Goal: Transaction & Acquisition: Purchase product/service

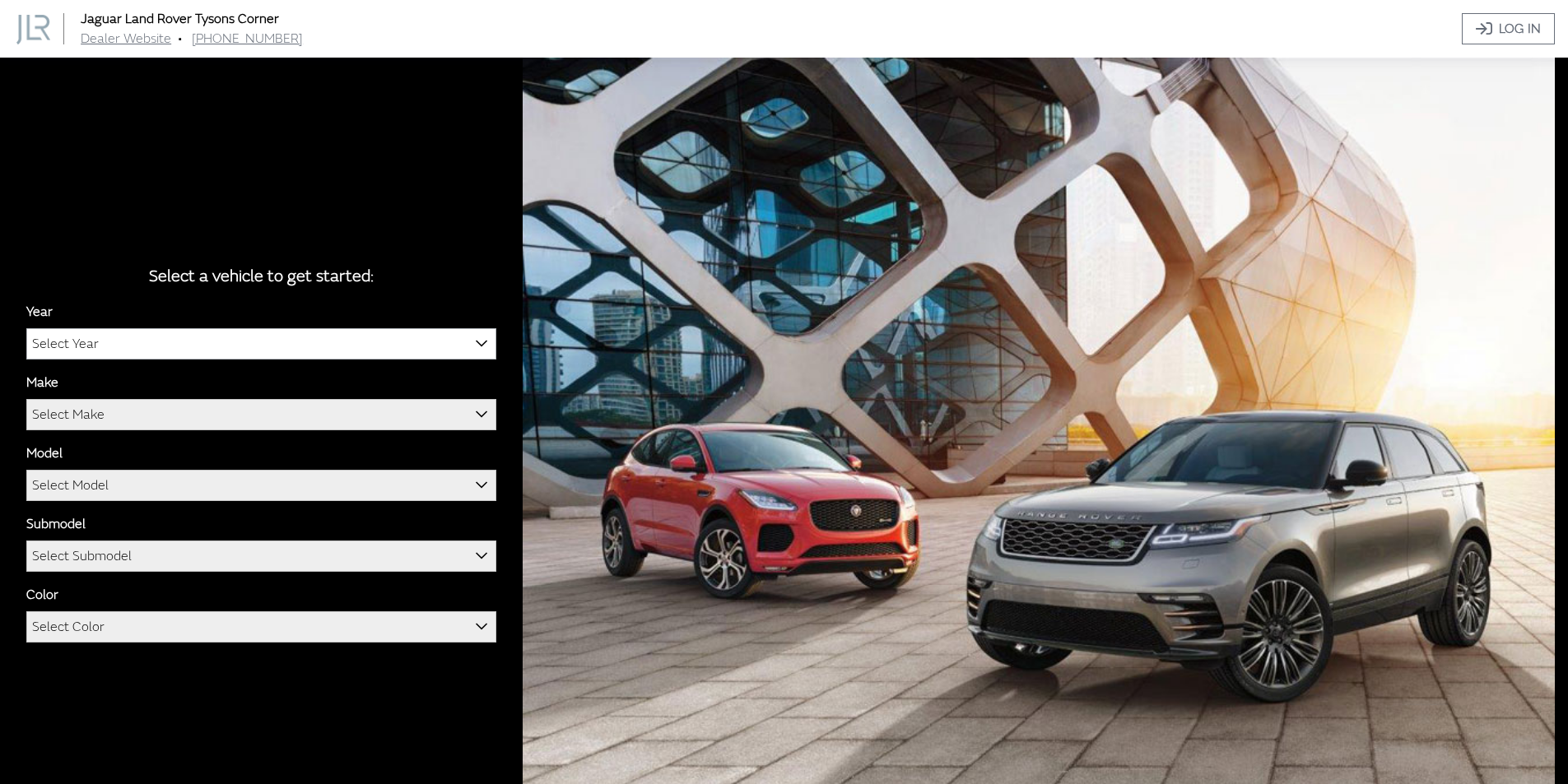
click at [223, 345] on span "Select Year" at bounding box center [261, 344] width 469 height 30
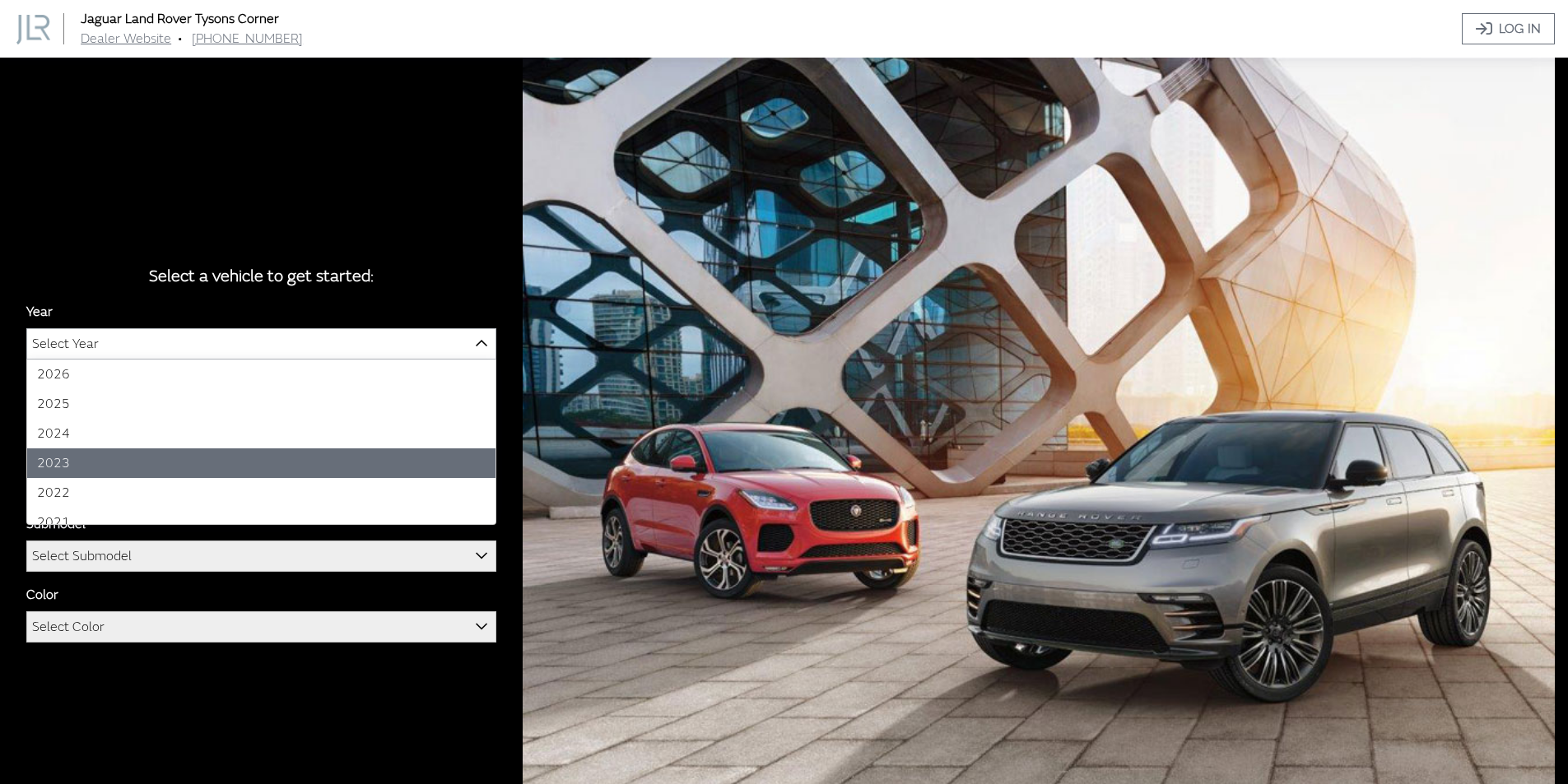
select select "41"
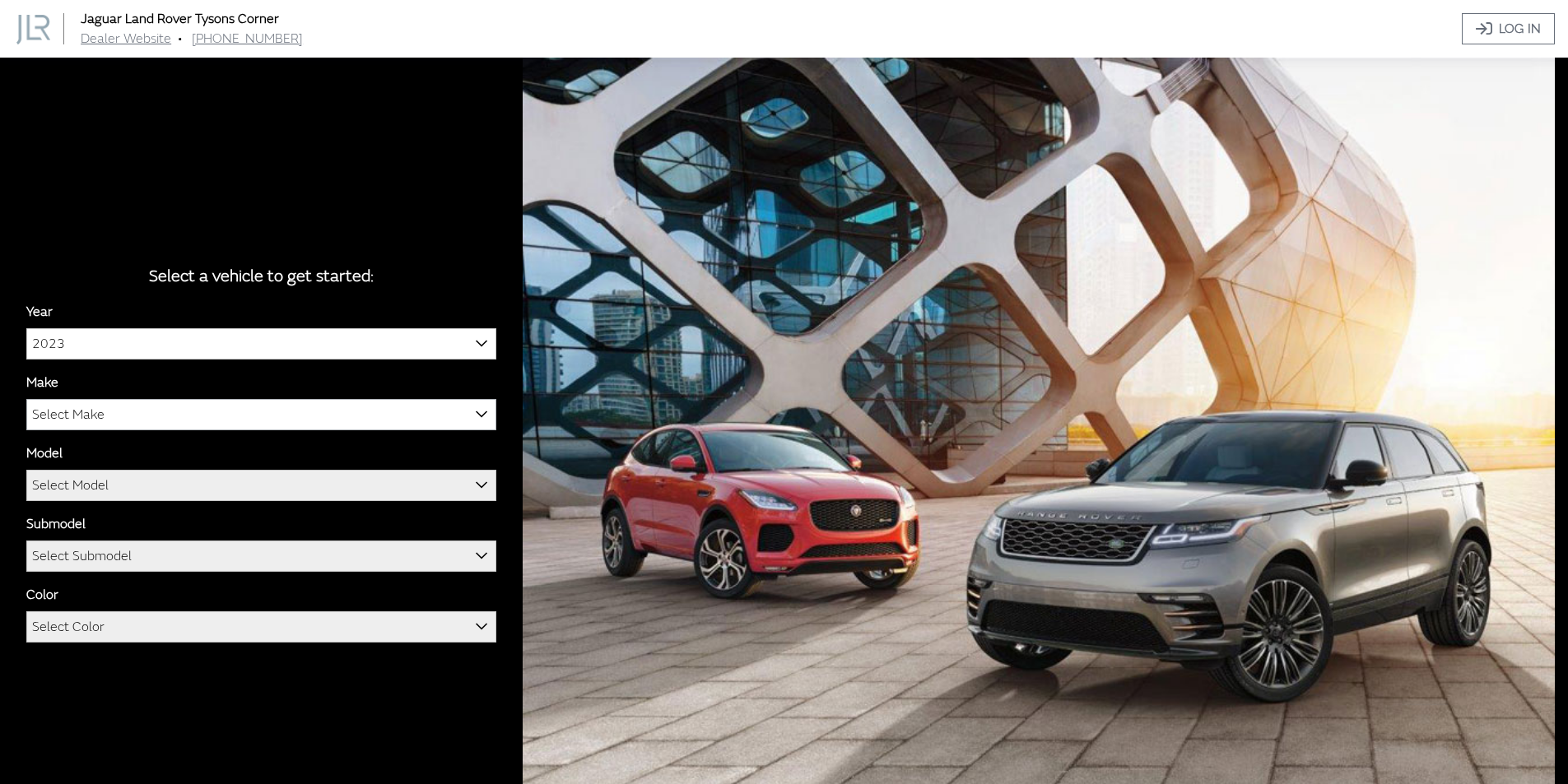
click at [111, 417] on span "Select Make" at bounding box center [261, 415] width 469 height 30
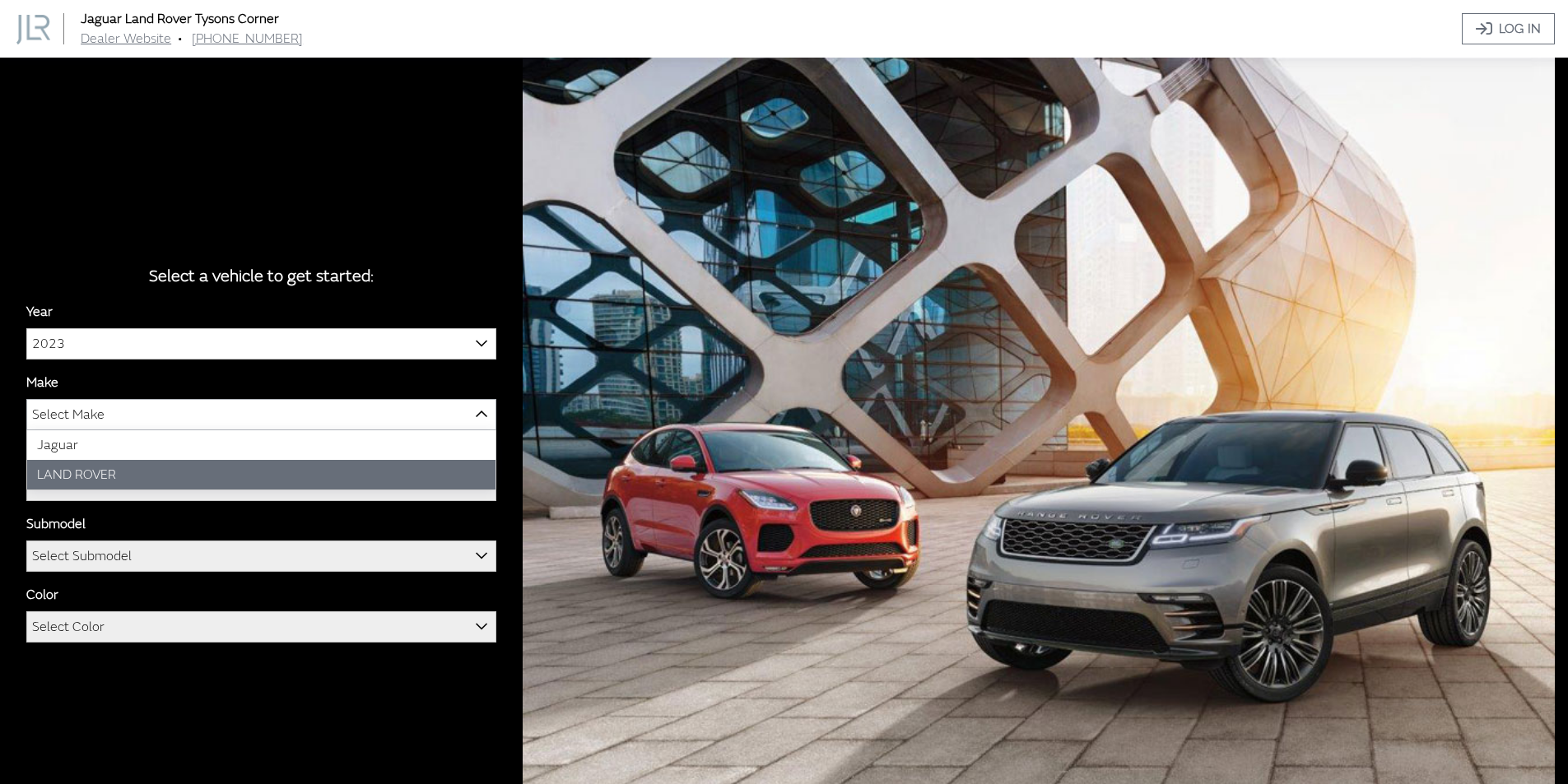
select select "39"
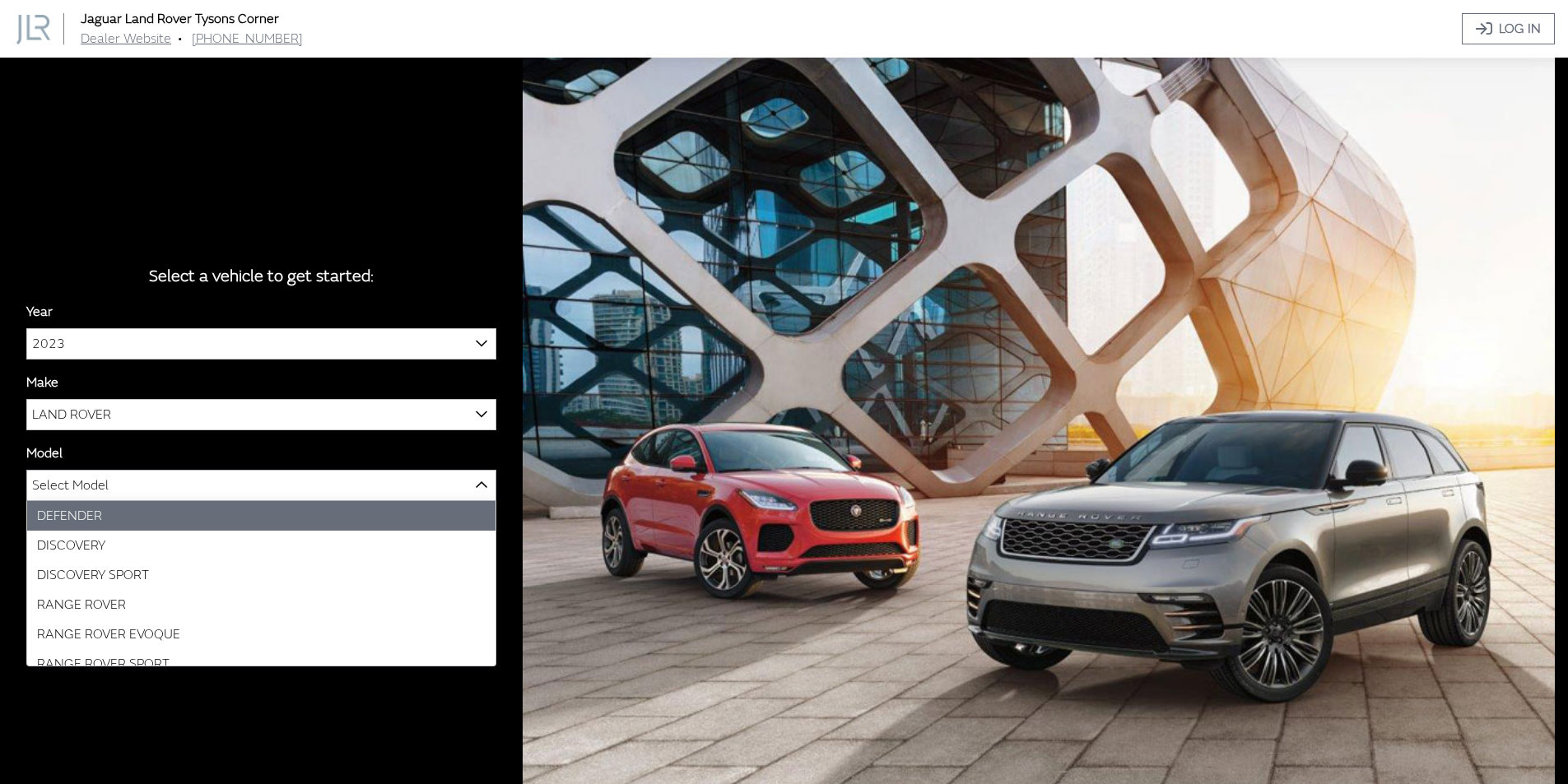
click at [96, 484] on span "Select Model" at bounding box center [70, 485] width 77 height 30
select select "1070"
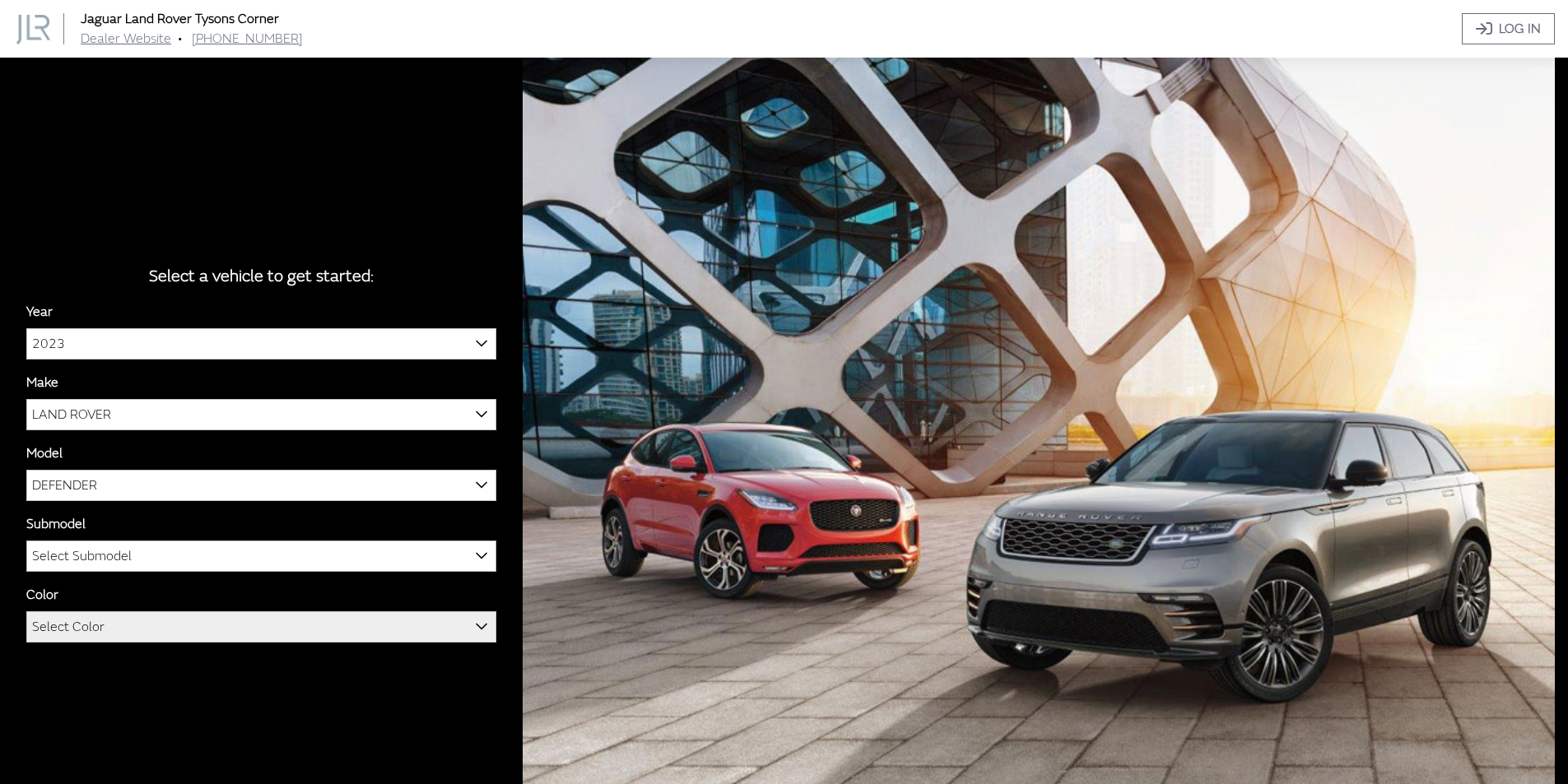
click at [109, 557] on span "Select Submodel" at bounding box center [82, 557] width 100 height 30
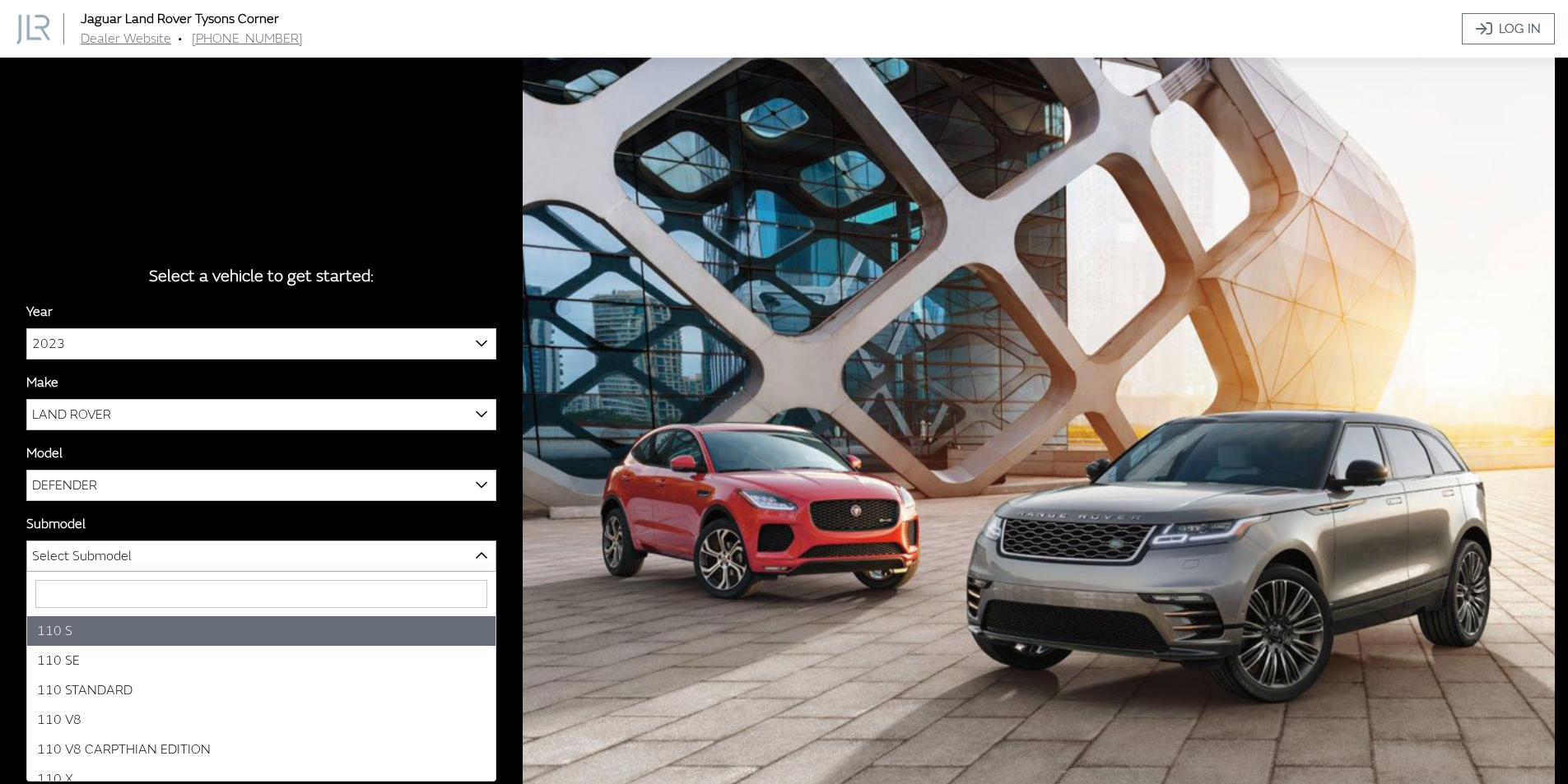
select select "2885"
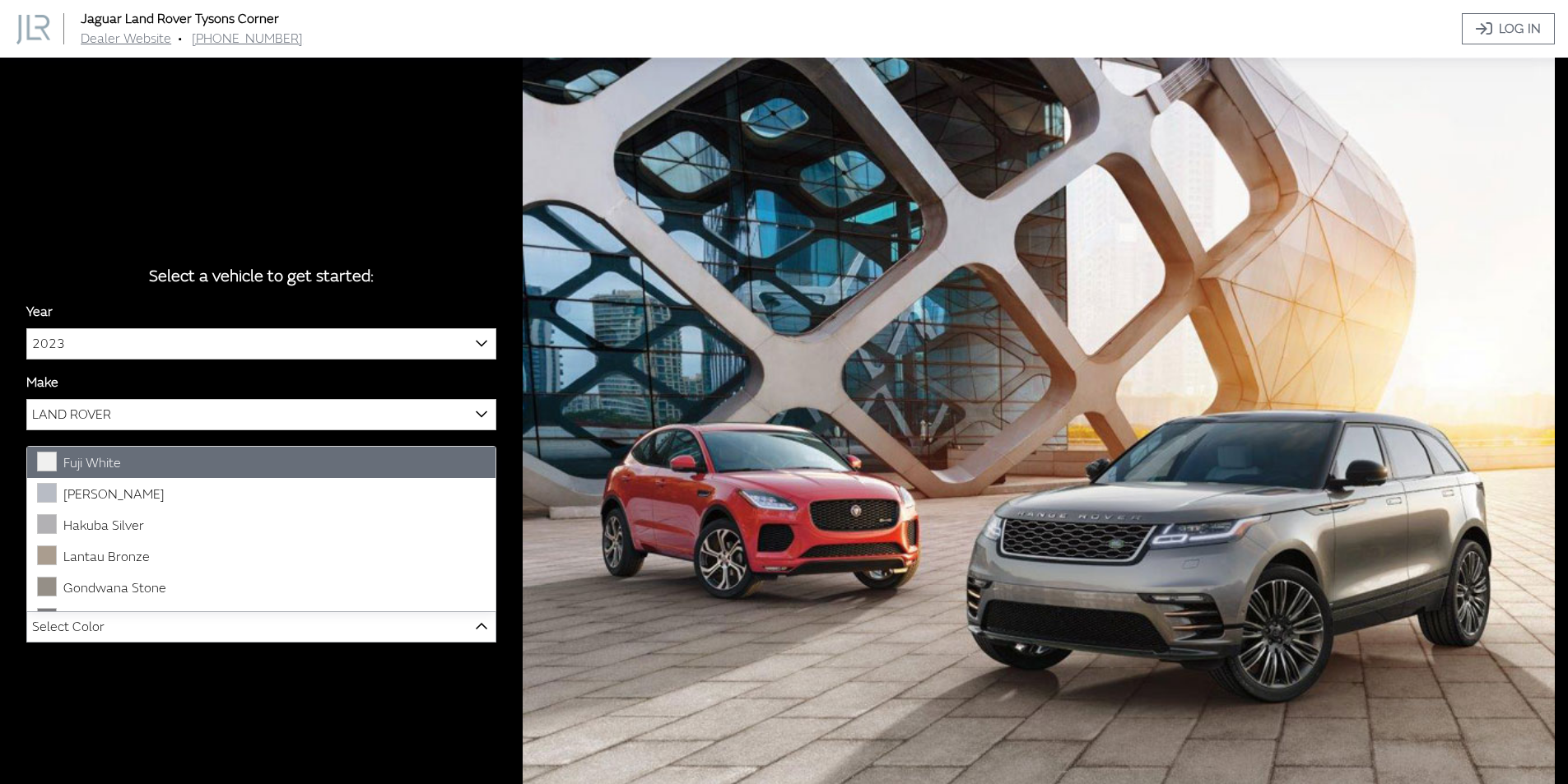
click at [412, 619] on span "Select Color" at bounding box center [261, 627] width 469 height 30
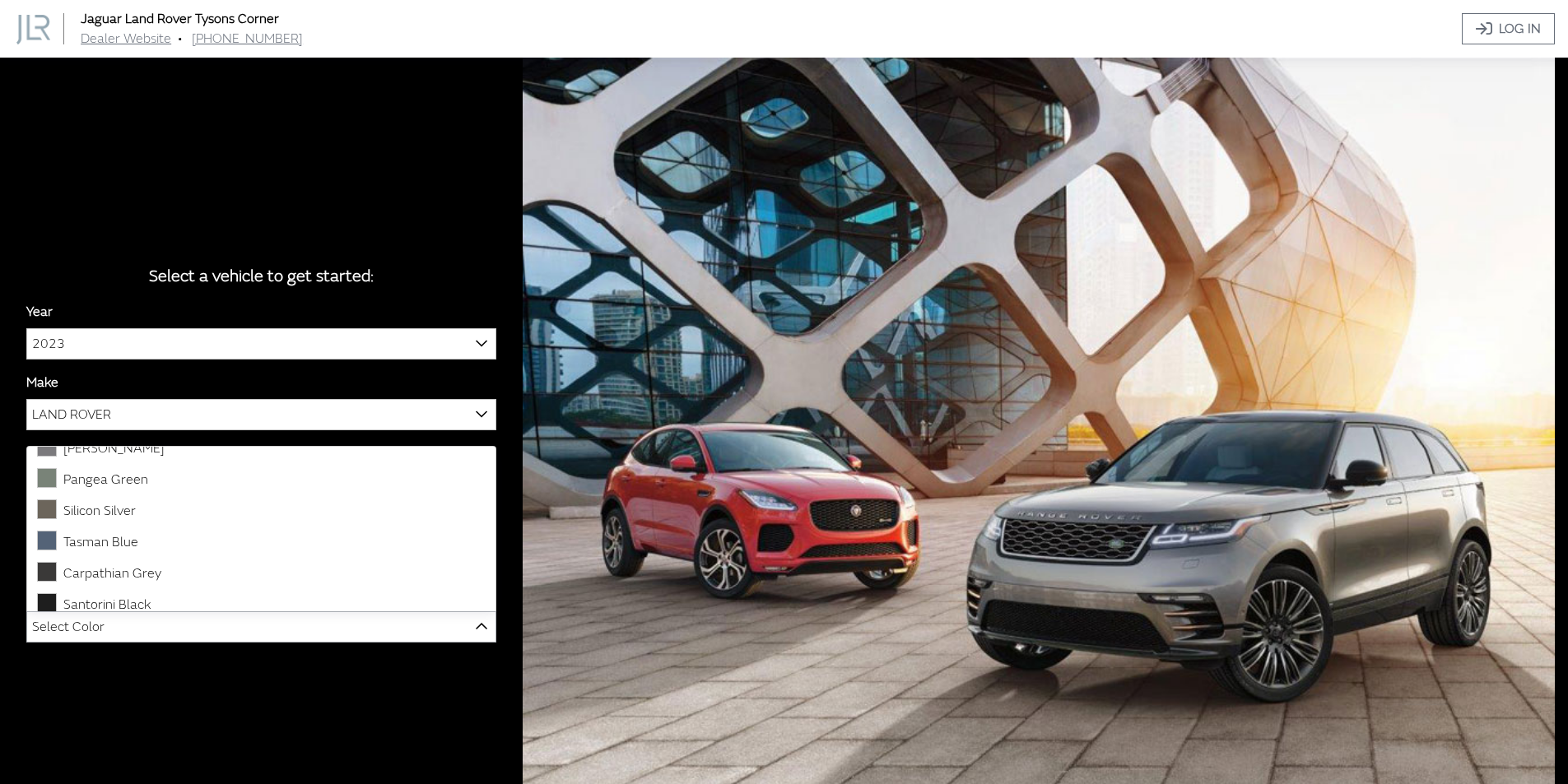
scroll to position [179, 0]
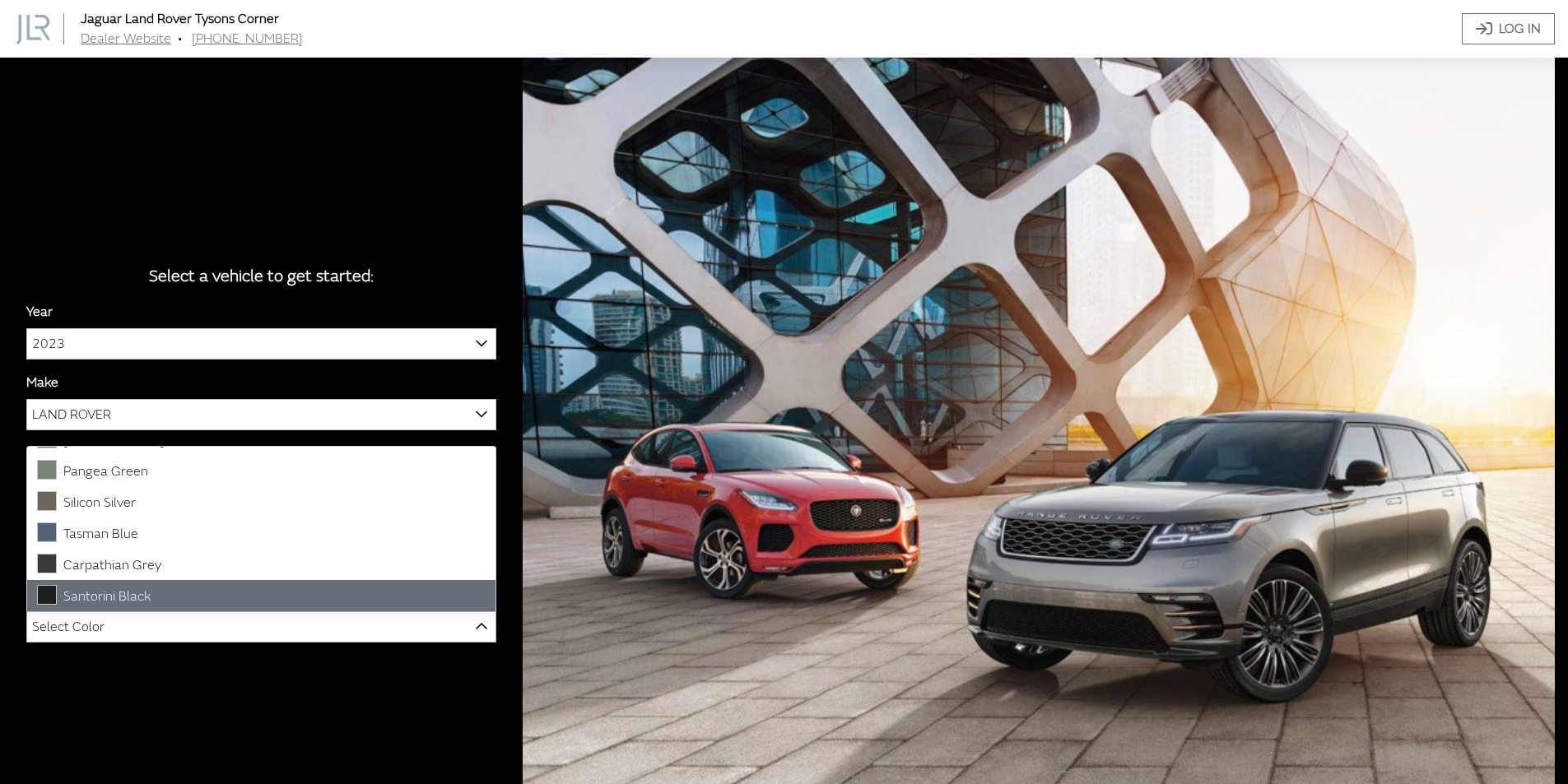
select select "3731"
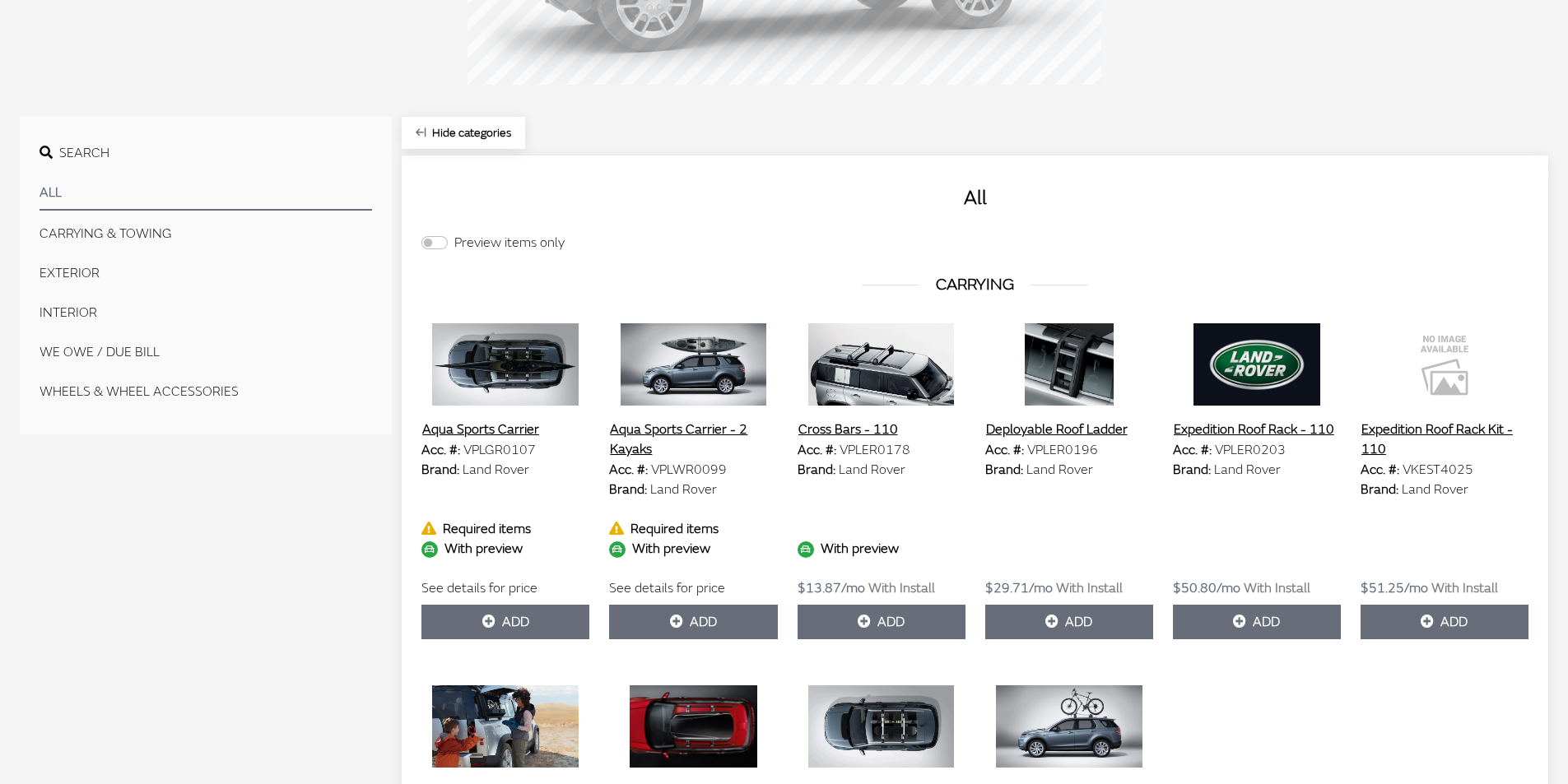
scroll to position [494, 0]
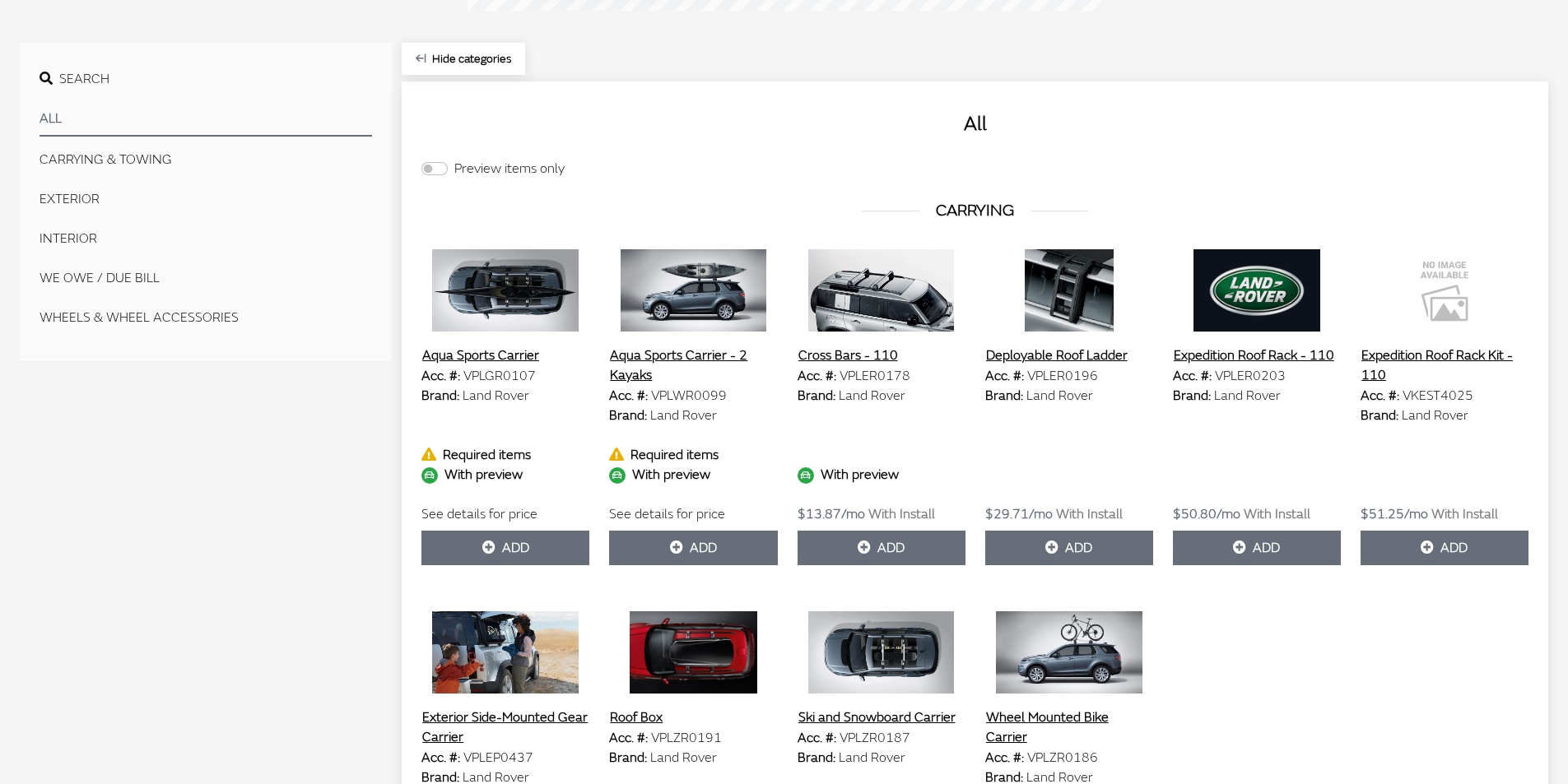
drag, startPoint x: 123, startPoint y: 156, endPoint x: 144, endPoint y: 168, distance: 24.2
click at [123, 158] on button "CARRYING & TOWING" at bounding box center [206, 160] width 333 height 33
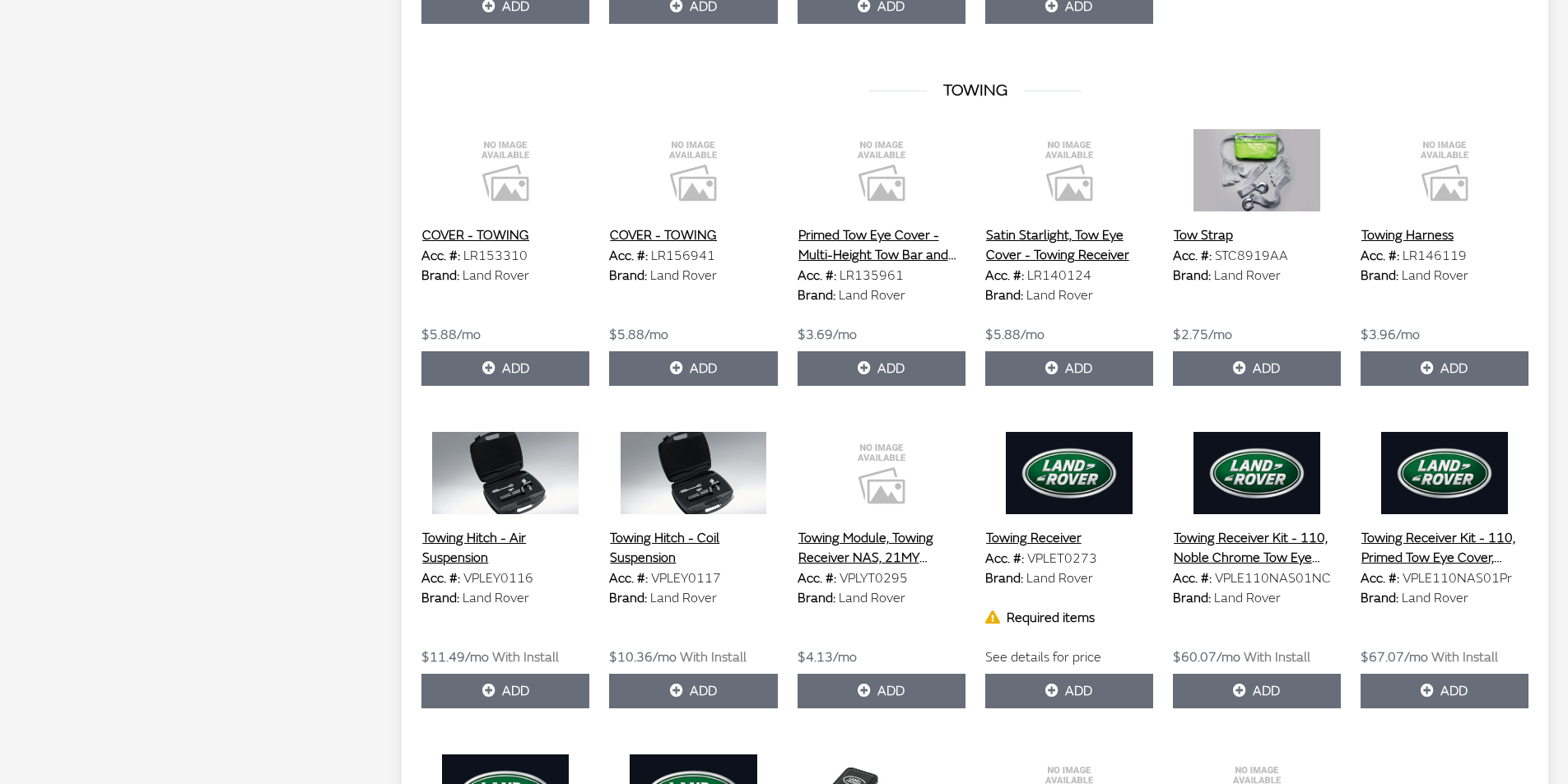
scroll to position [1399, 0]
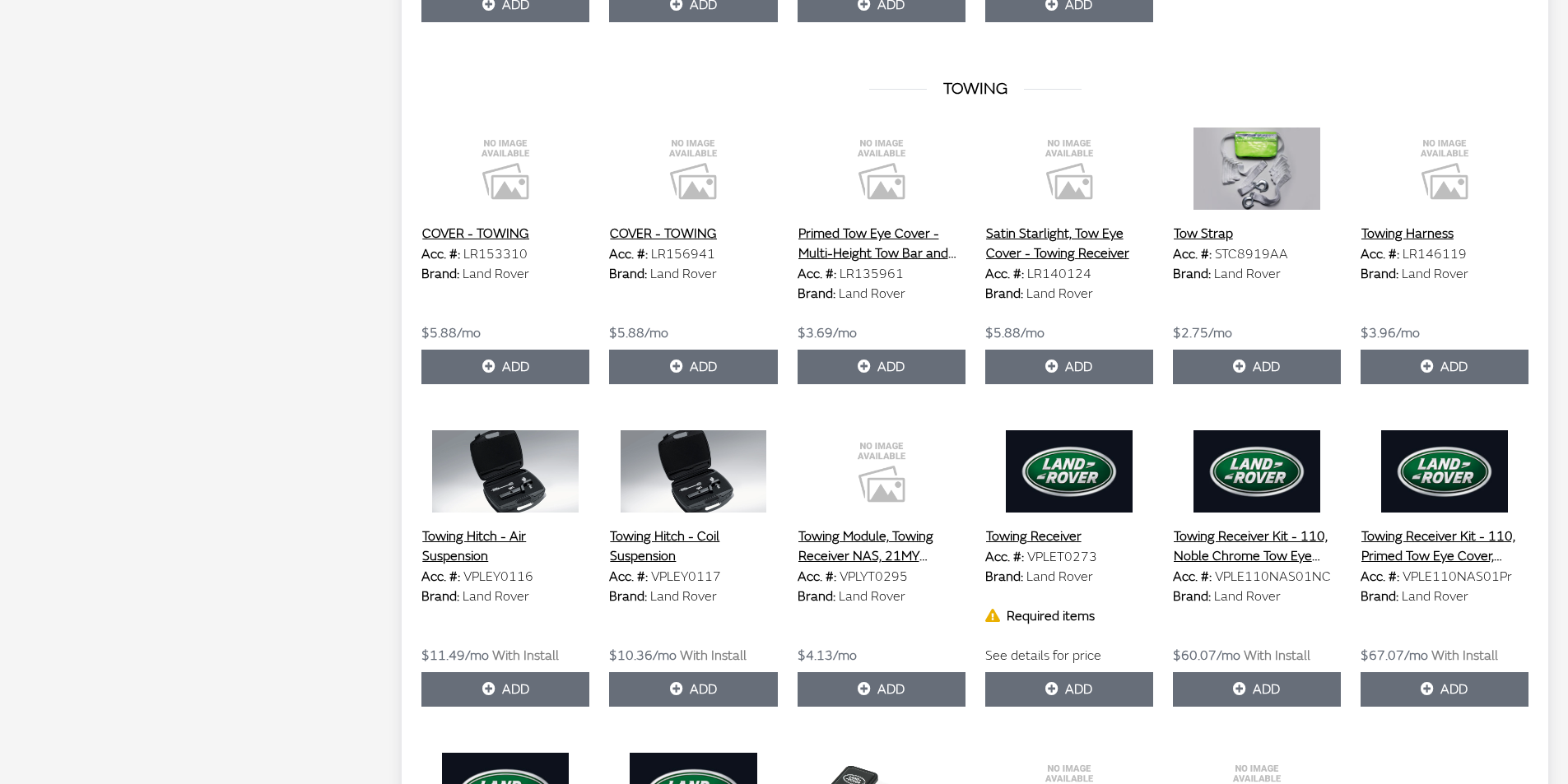
click at [1409, 223] on button "Towing Harness" at bounding box center [1407, 233] width 93 height 21
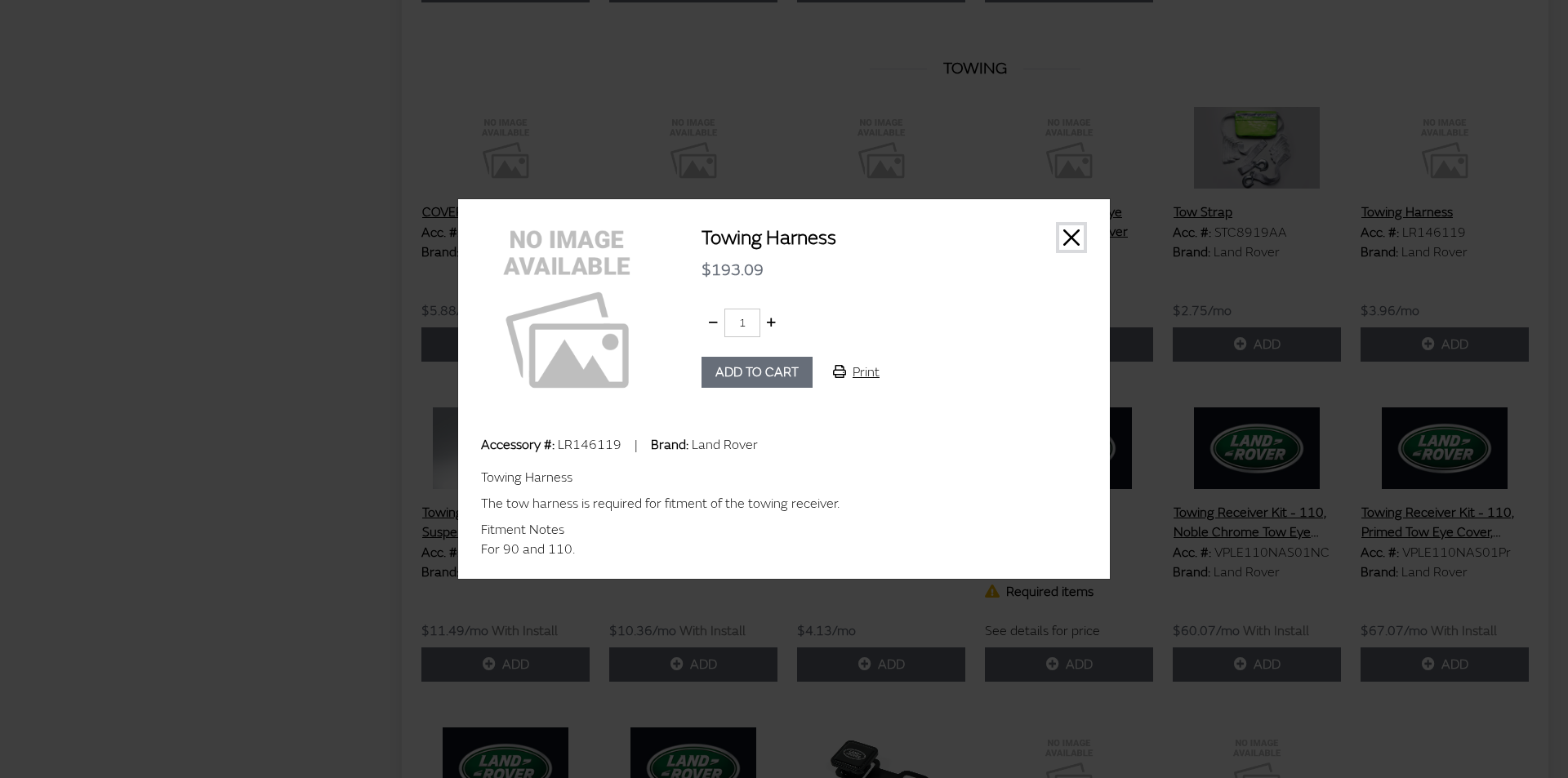
click at [1072, 239] on button "Close" at bounding box center [1072, 238] width 25 height 25
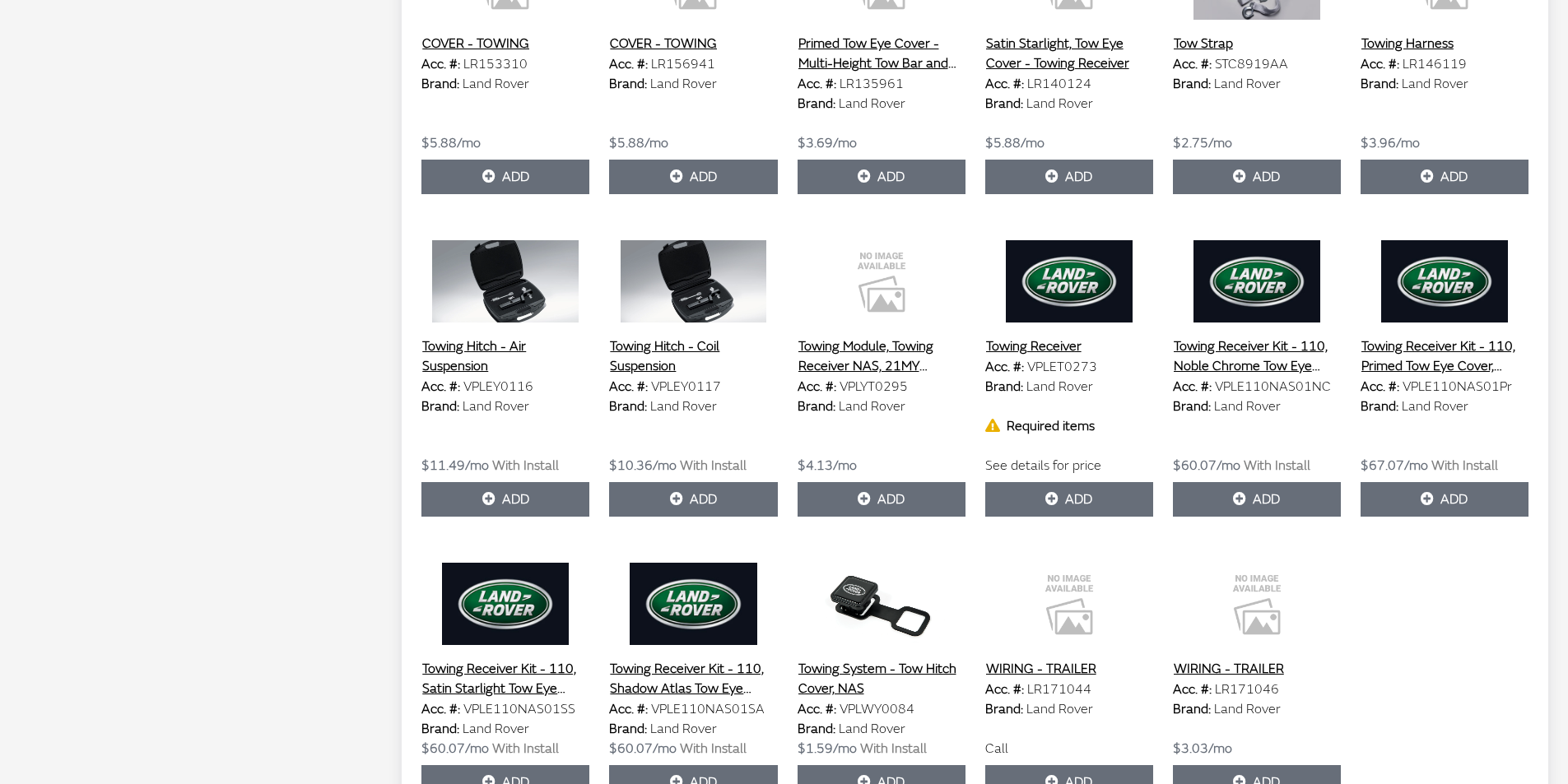
scroll to position [1646, 0]
